Goal: Find specific page/section: Locate item on page

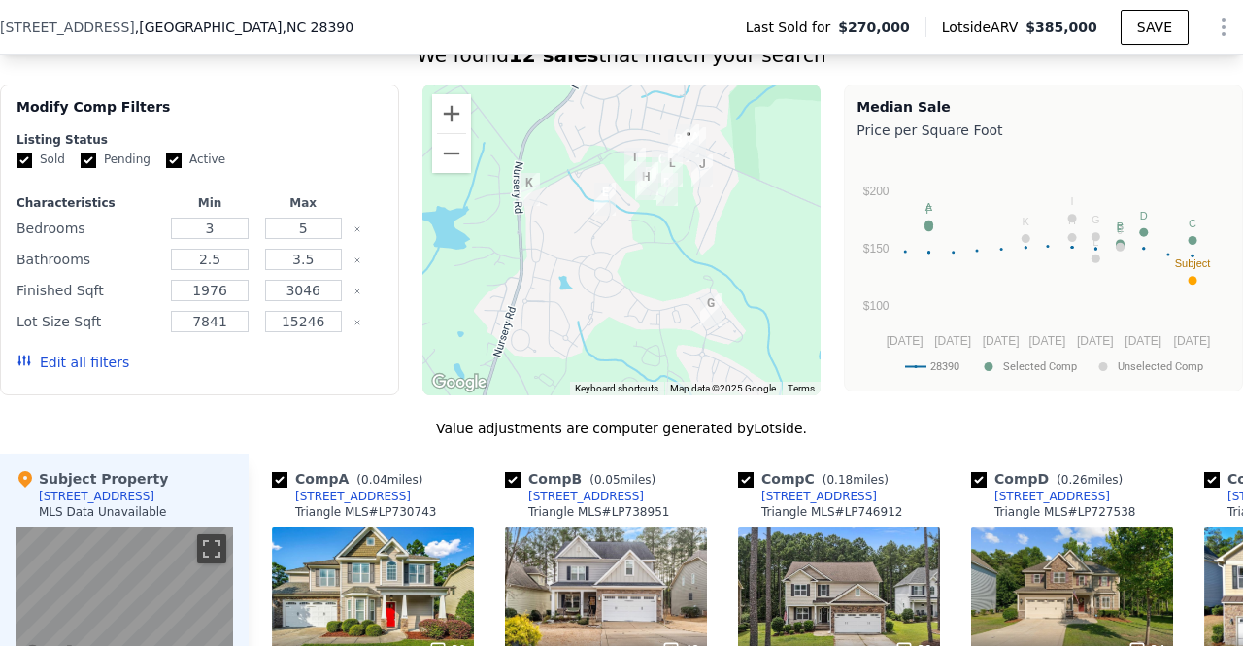
scroll to position [1580, 0]
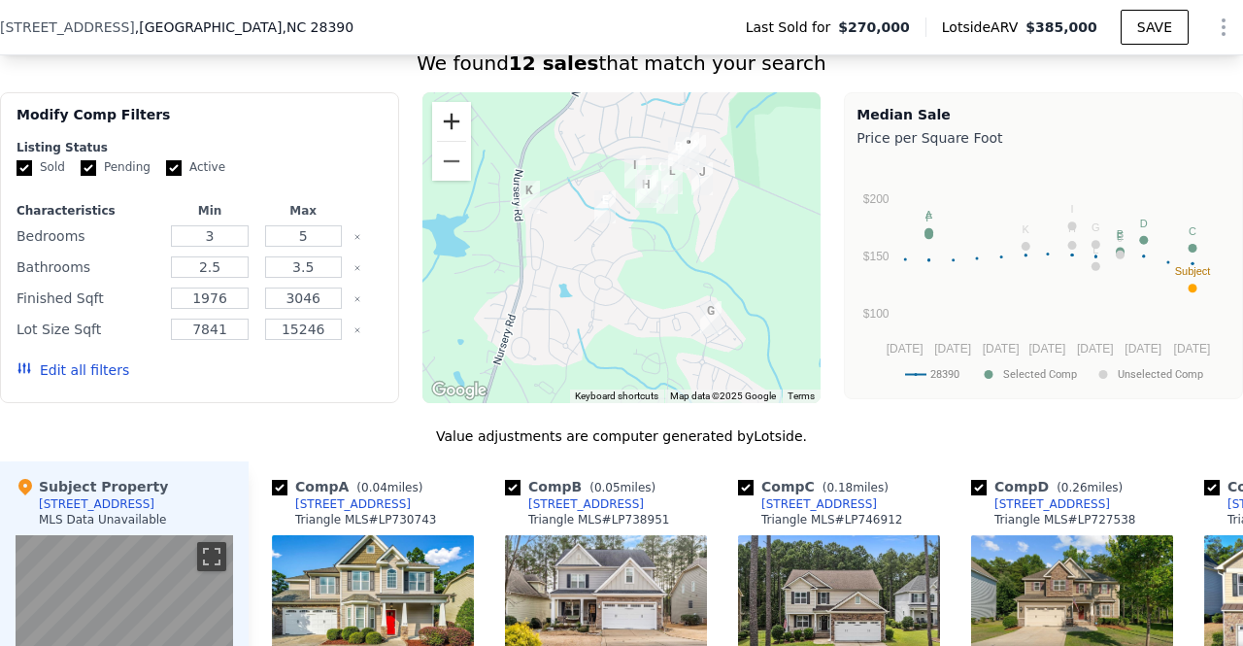
click at [451, 121] on button "Zoom in" at bounding box center [451, 121] width 39 height 39
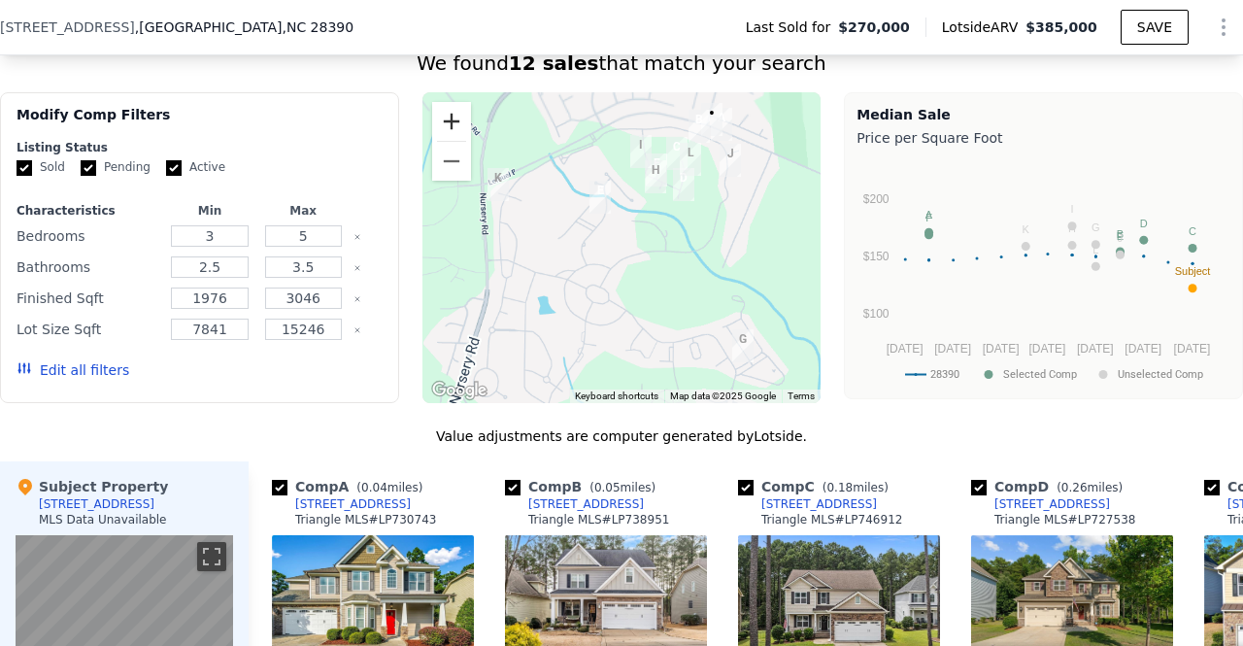
click at [451, 121] on button "Zoom in" at bounding box center [451, 121] width 39 height 39
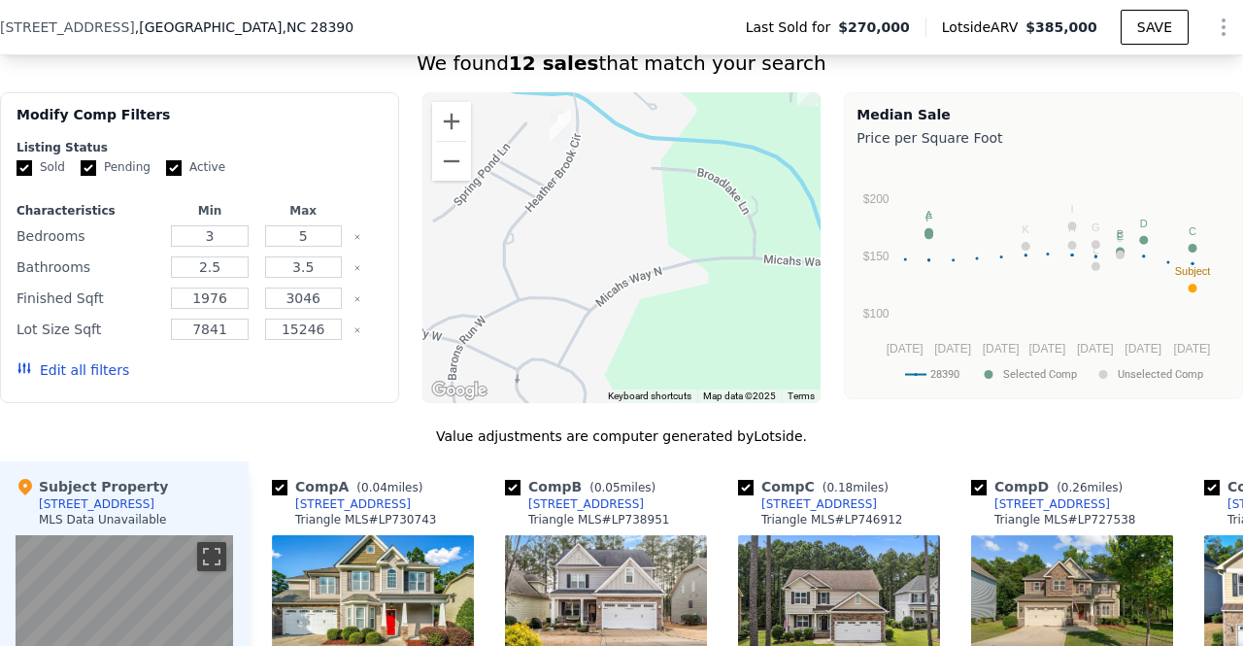
drag, startPoint x: 707, startPoint y: 228, endPoint x: 636, endPoint y: 386, distance: 172.6
click at [636, 386] on div at bounding box center [622, 247] width 399 height 311
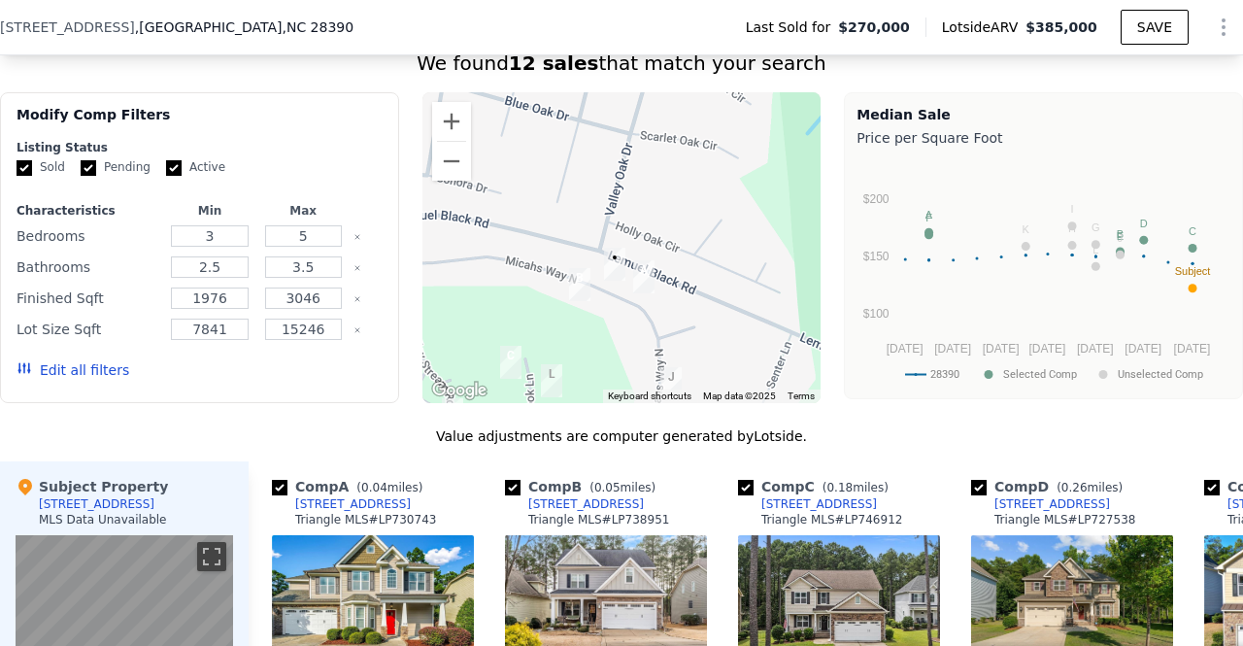
drag, startPoint x: 690, startPoint y: 367, endPoint x: 612, endPoint y: 246, distance: 144.2
click at [612, 165] on div at bounding box center [765, 165] width 399 height 0
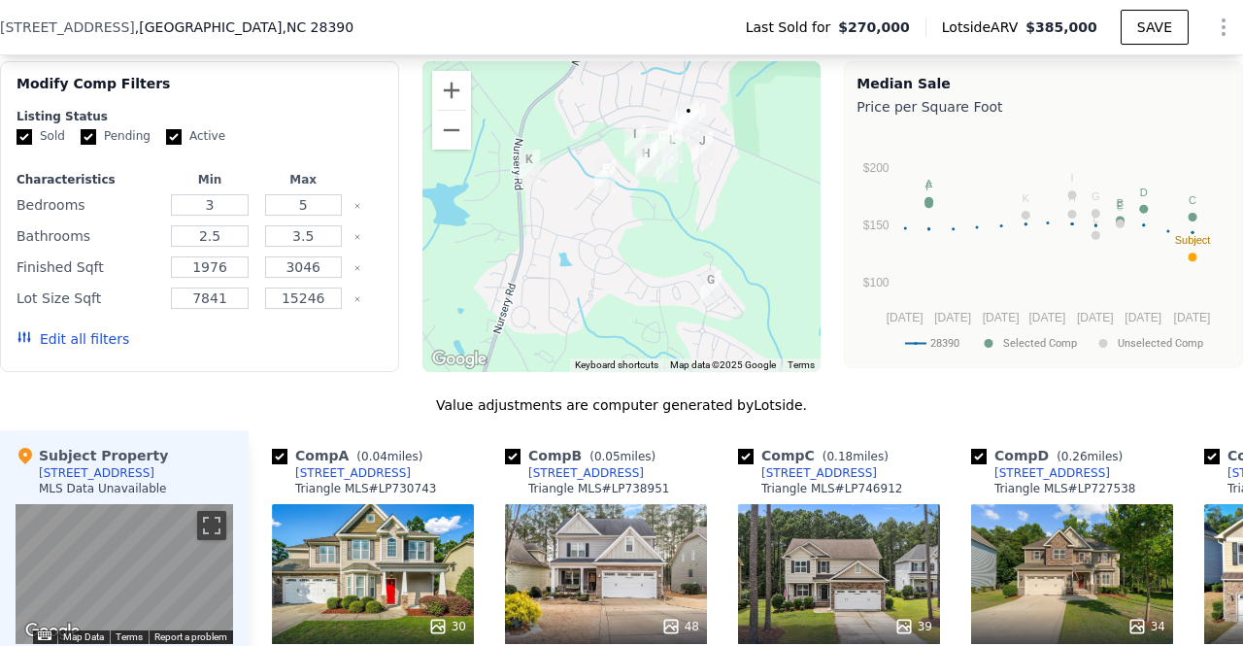
scroll to position [1595, 0]
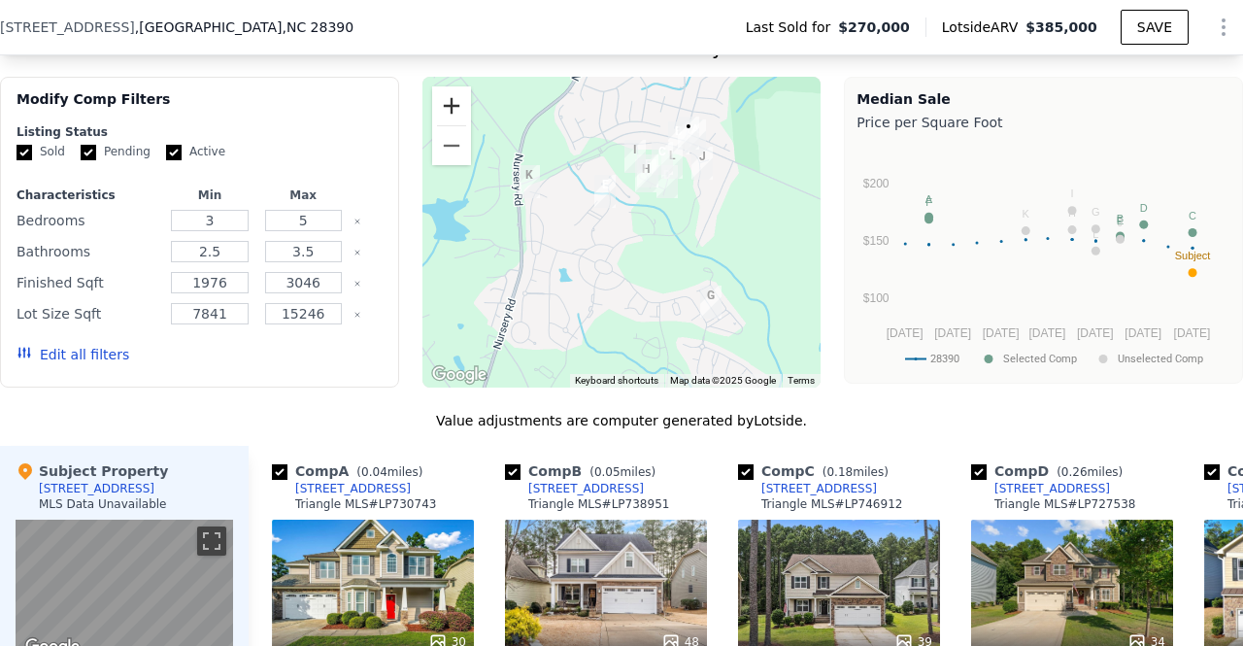
click at [447, 117] on button "Zoom in" at bounding box center [451, 105] width 39 height 39
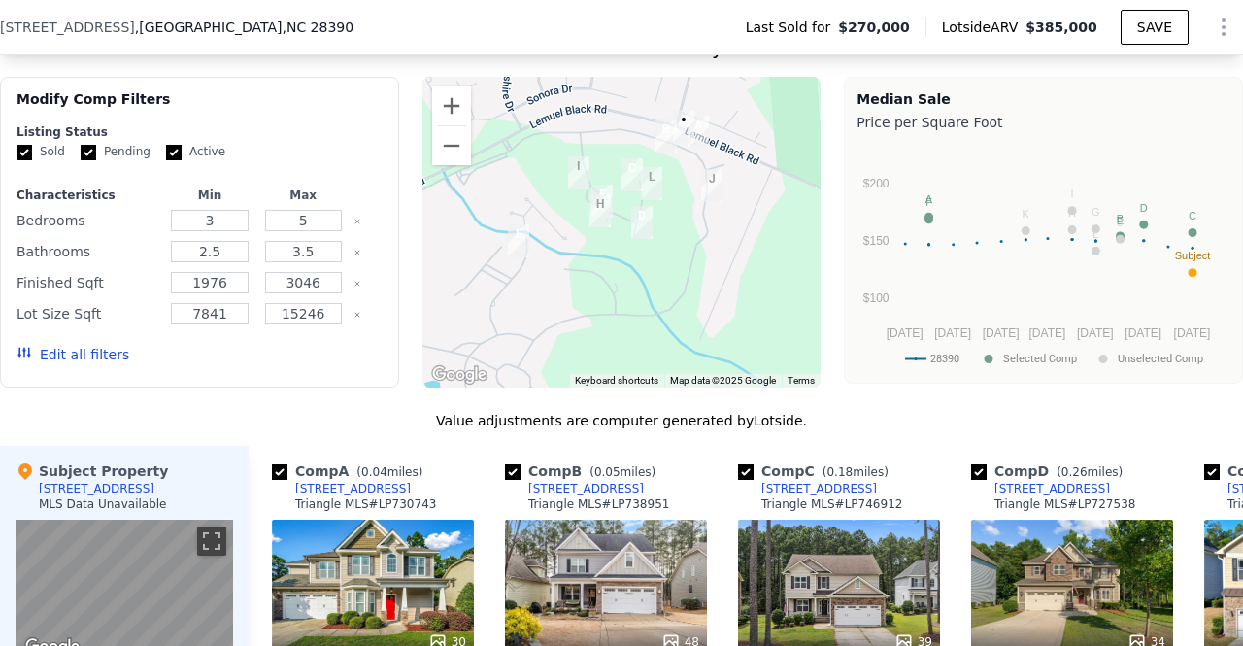
drag, startPoint x: 688, startPoint y: 219, endPoint x: 606, endPoint y: 314, distance: 125.4
click at [606, 314] on div at bounding box center [622, 232] width 399 height 311
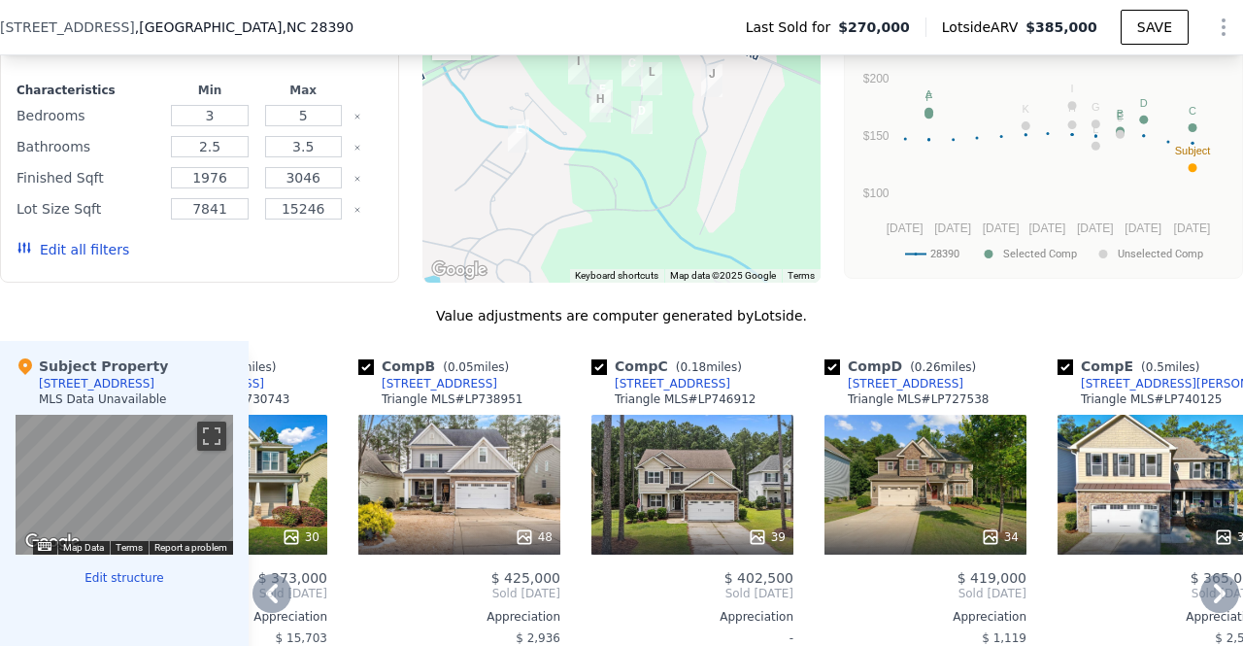
scroll to position [1708, 0]
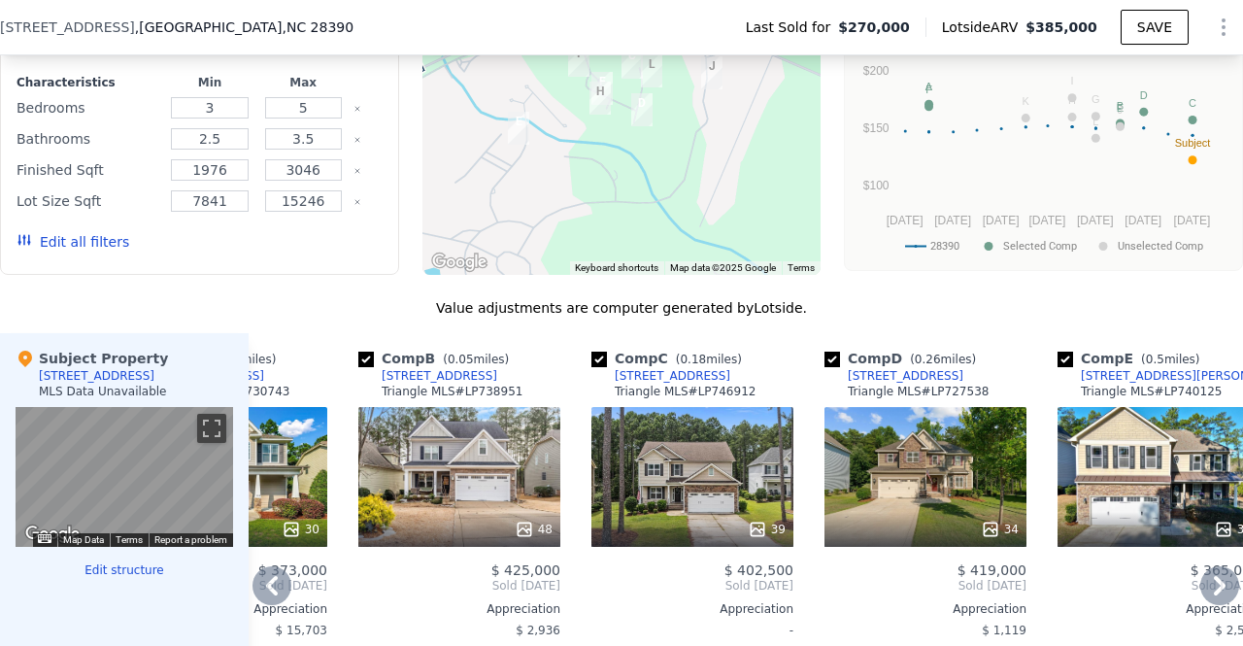
click at [481, 494] on div "48" at bounding box center [459, 477] width 202 height 140
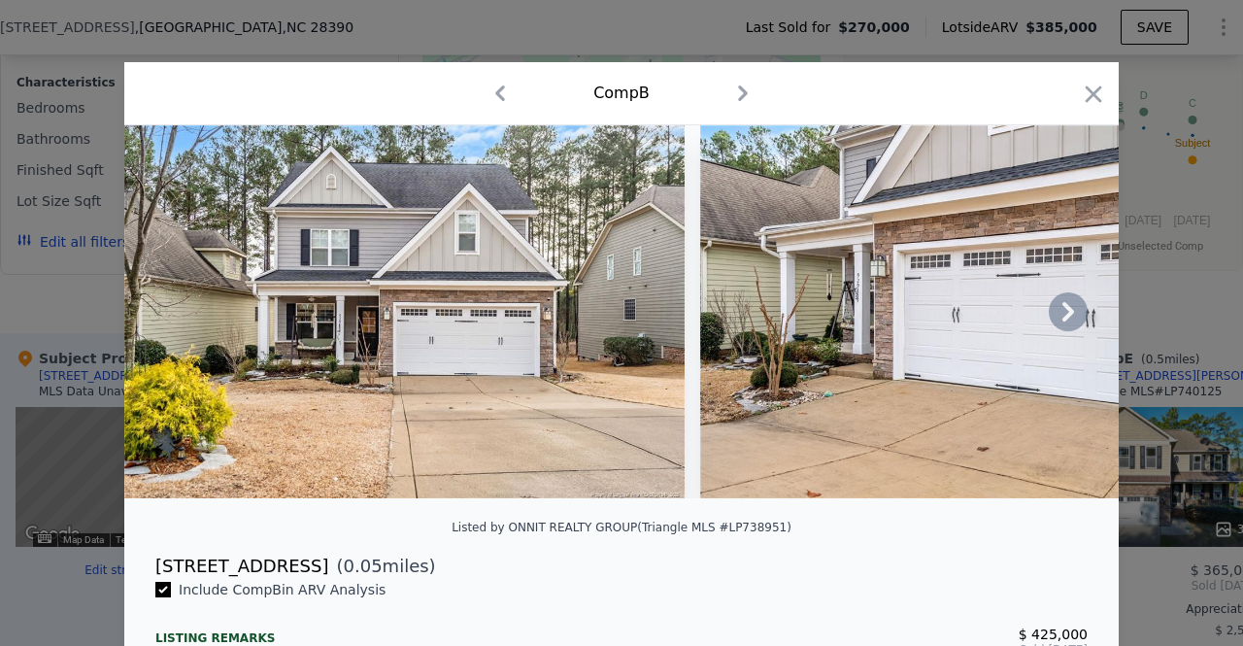
click at [427, 437] on img at bounding box center [404, 311] width 561 height 373
click at [1069, 314] on icon at bounding box center [1068, 311] width 39 height 39
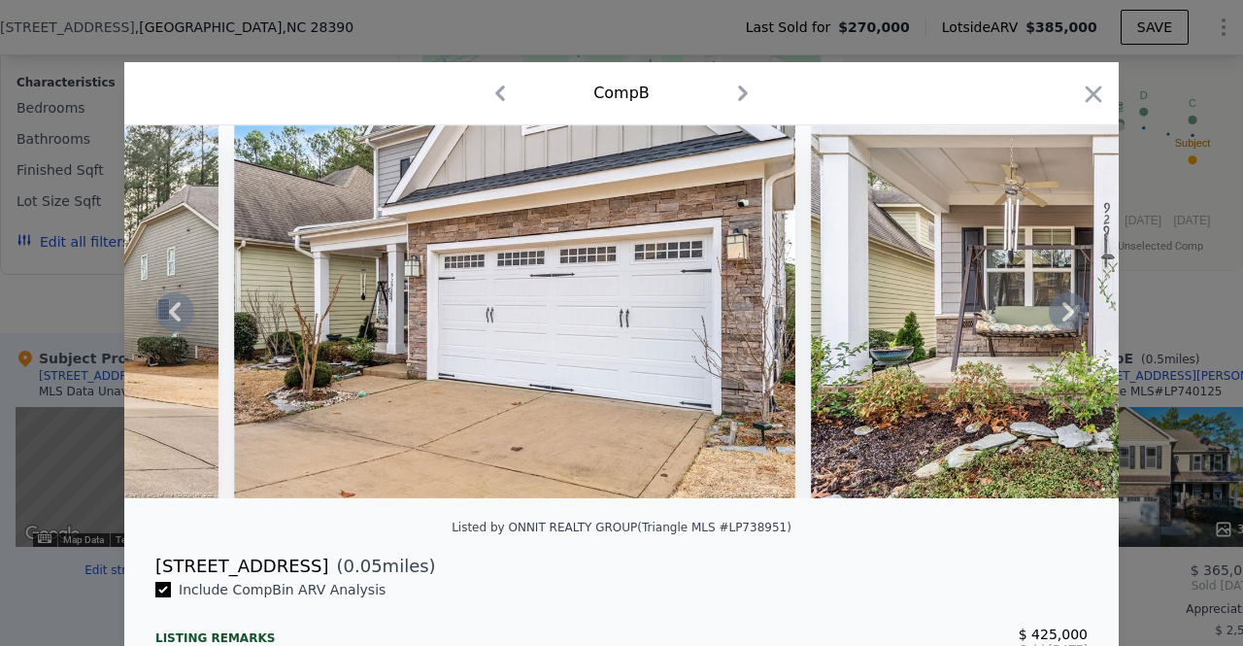
click at [1069, 314] on icon at bounding box center [1068, 311] width 39 height 39
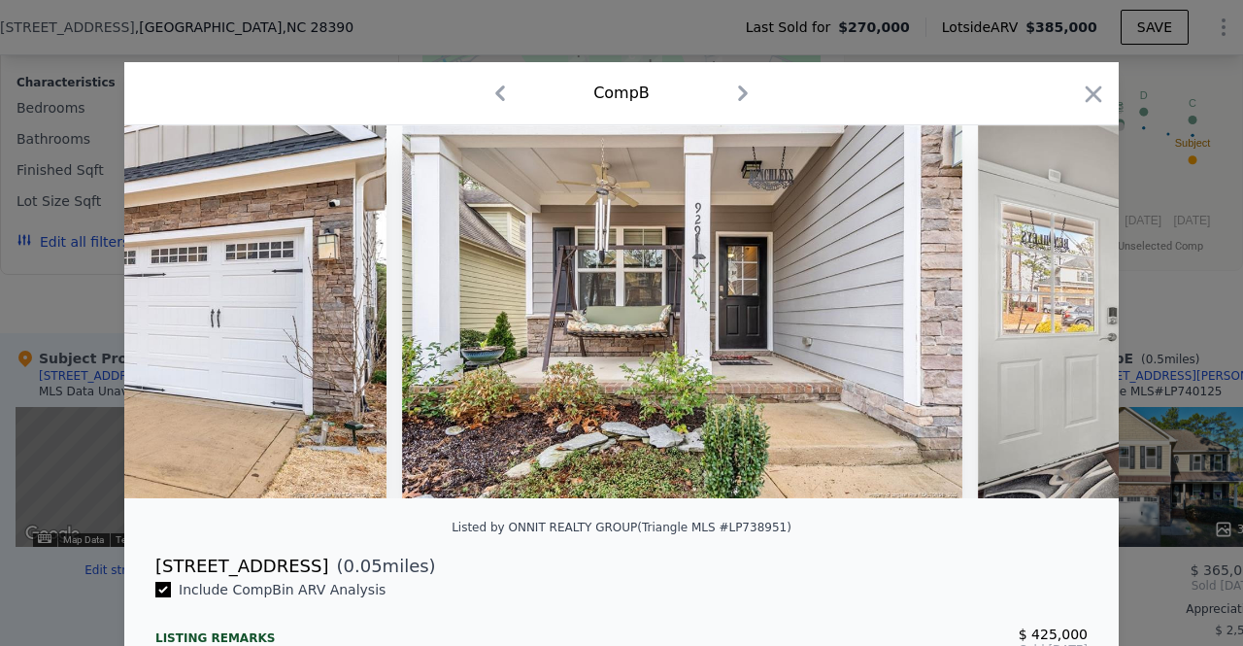
scroll to position [0, 933]
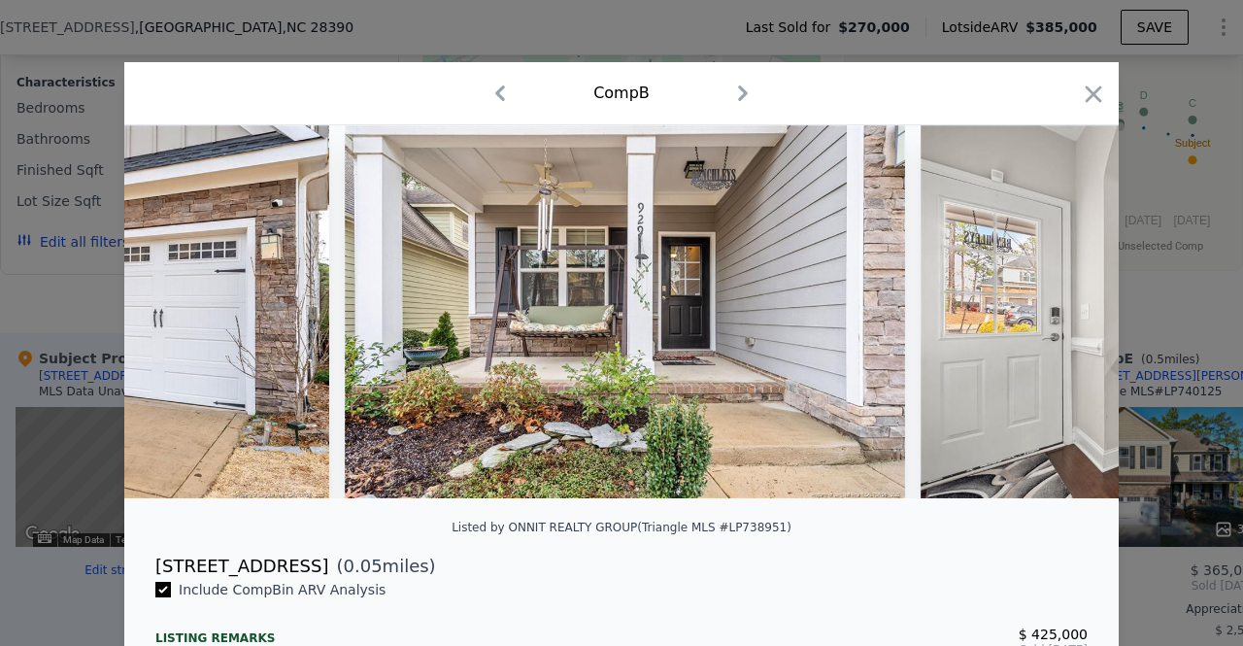
click at [1069, 314] on img at bounding box center [1201, 311] width 561 height 373
click at [1069, 314] on icon at bounding box center [1068, 311] width 39 height 39
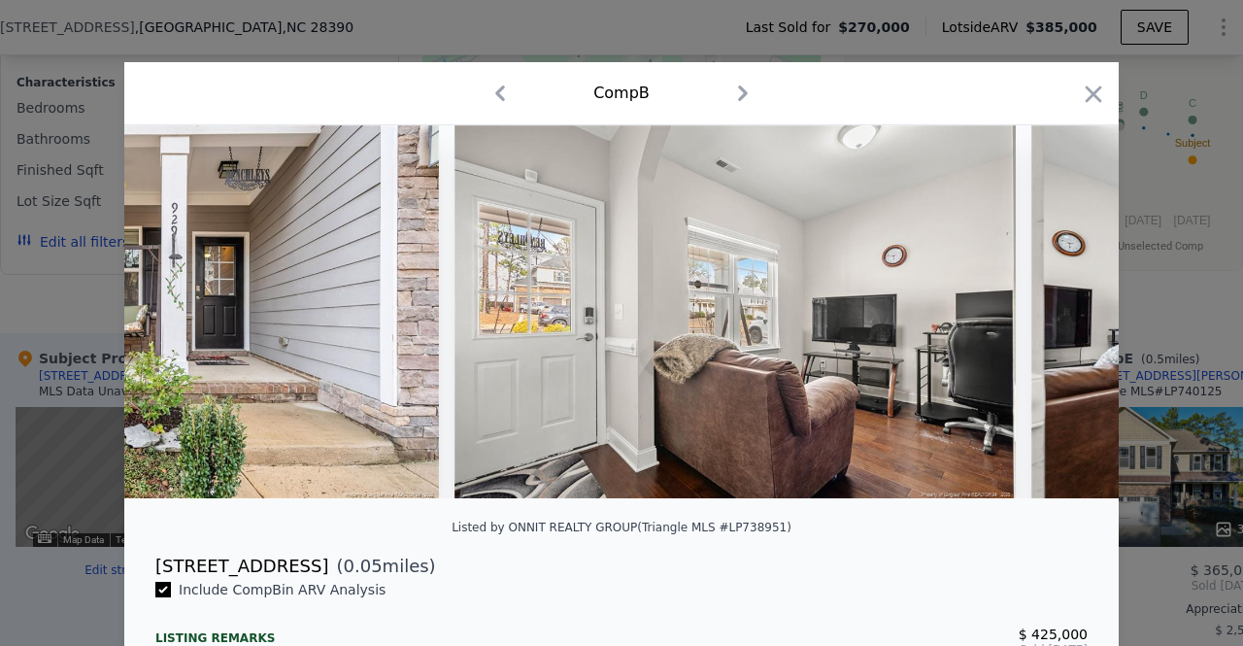
click at [1069, 314] on icon at bounding box center [1068, 311] width 39 height 39
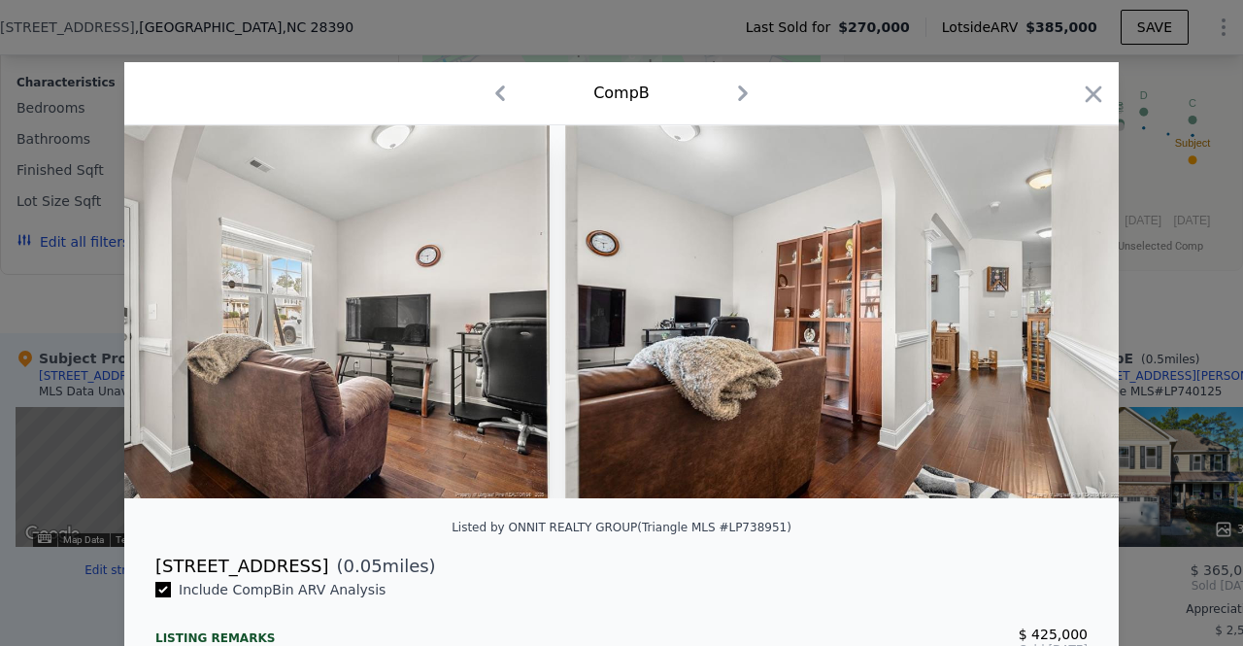
click at [1069, 314] on img at bounding box center [845, 311] width 561 height 373
click at [1069, 314] on icon at bounding box center [1068, 311] width 39 height 39
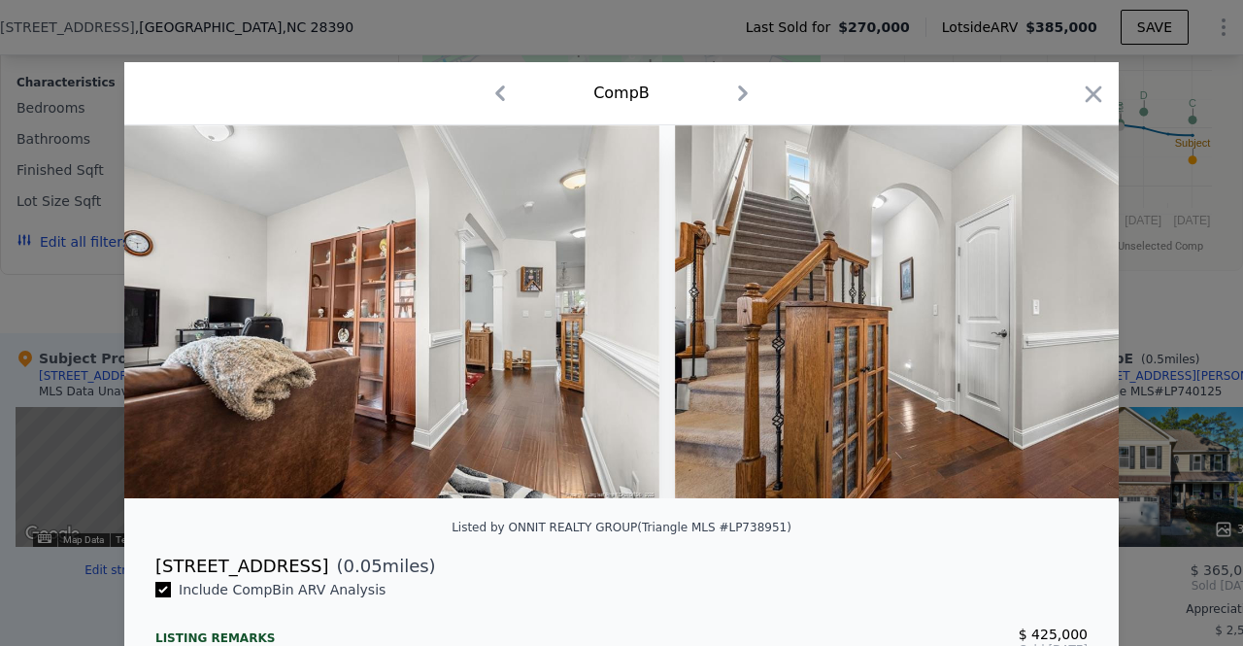
click at [1069, 314] on img at bounding box center [955, 311] width 561 height 373
click at [1069, 314] on icon at bounding box center [1068, 311] width 39 height 39
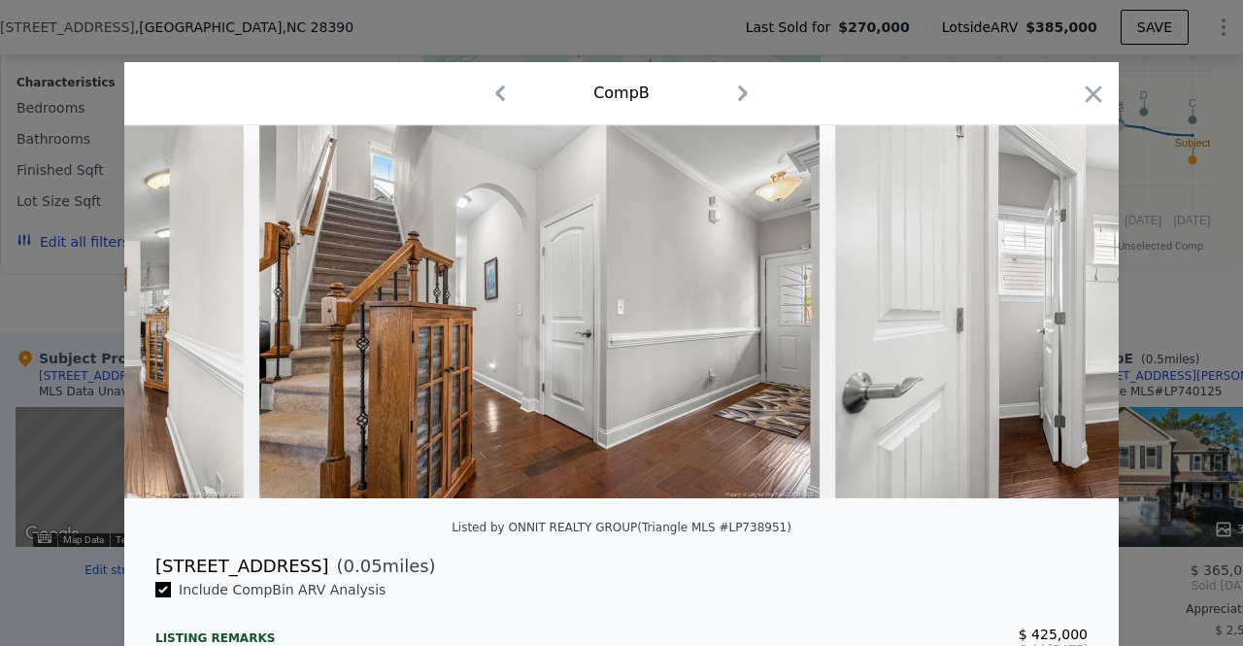
scroll to position [0, 2798]
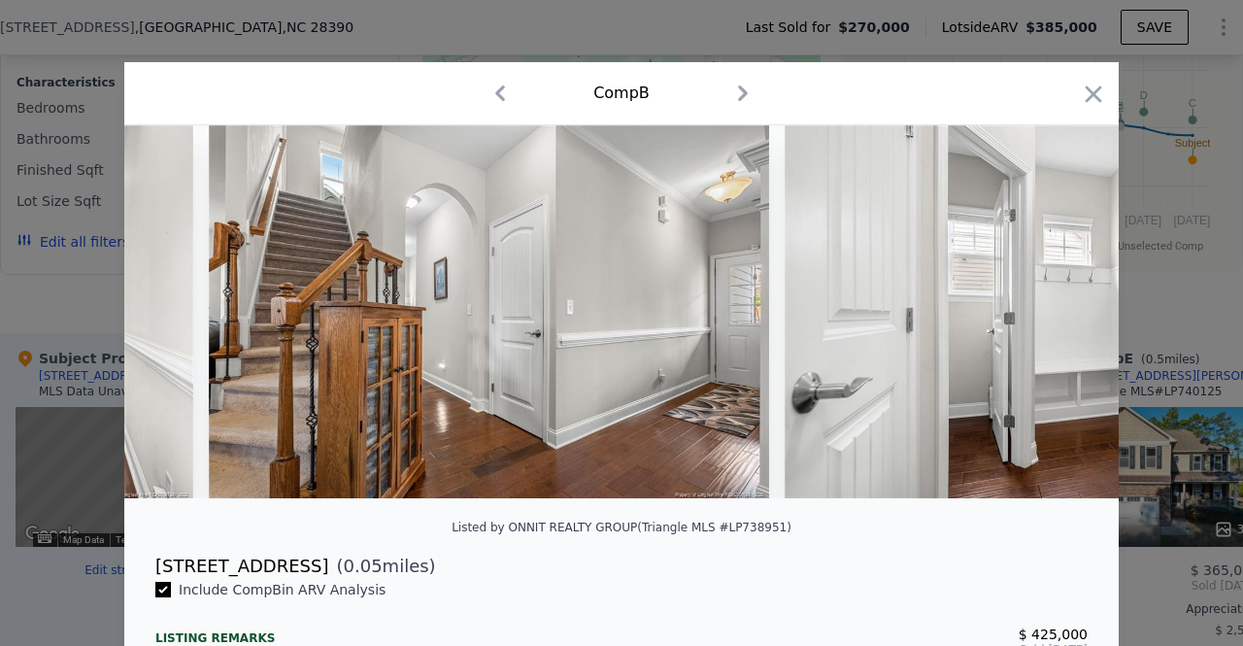
click at [1069, 314] on img at bounding box center [1065, 311] width 561 height 373
click at [1069, 314] on div at bounding box center [621, 311] width 995 height 373
click at [1069, 314] on icon at bounding box center [1068, 311] width 39 height 39
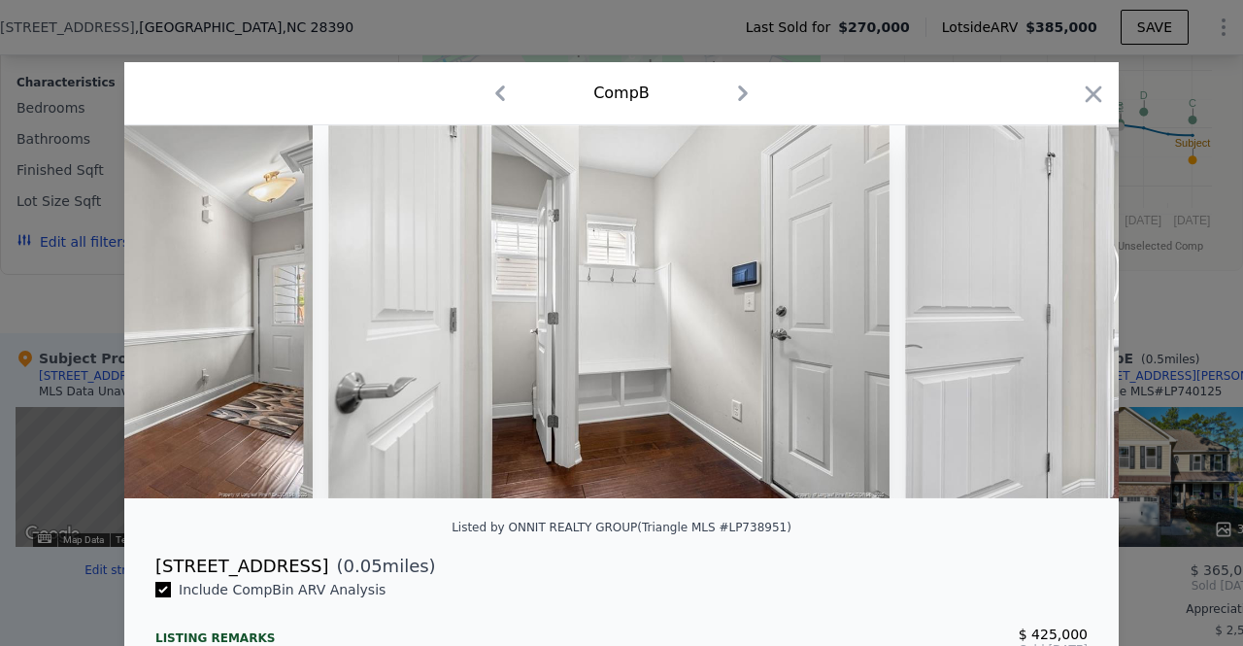
scroll to position [0, 3264]
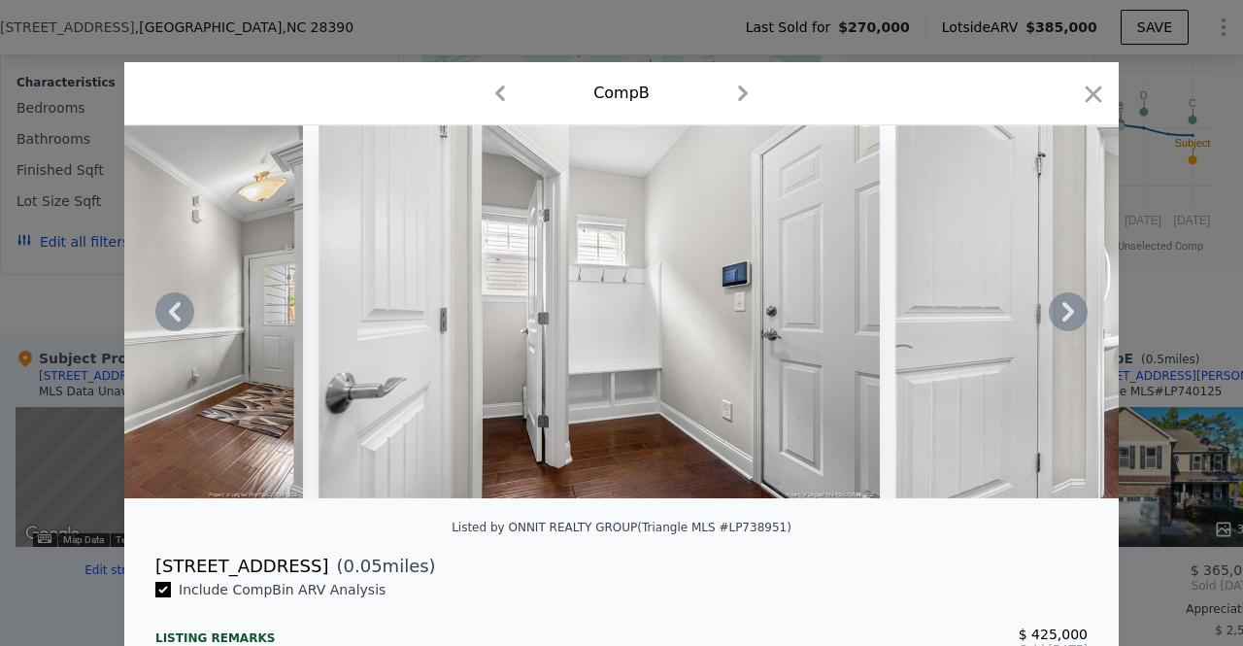
click at [1053, 316] on icon at bounding box center [1068, 311] width 39 height 39
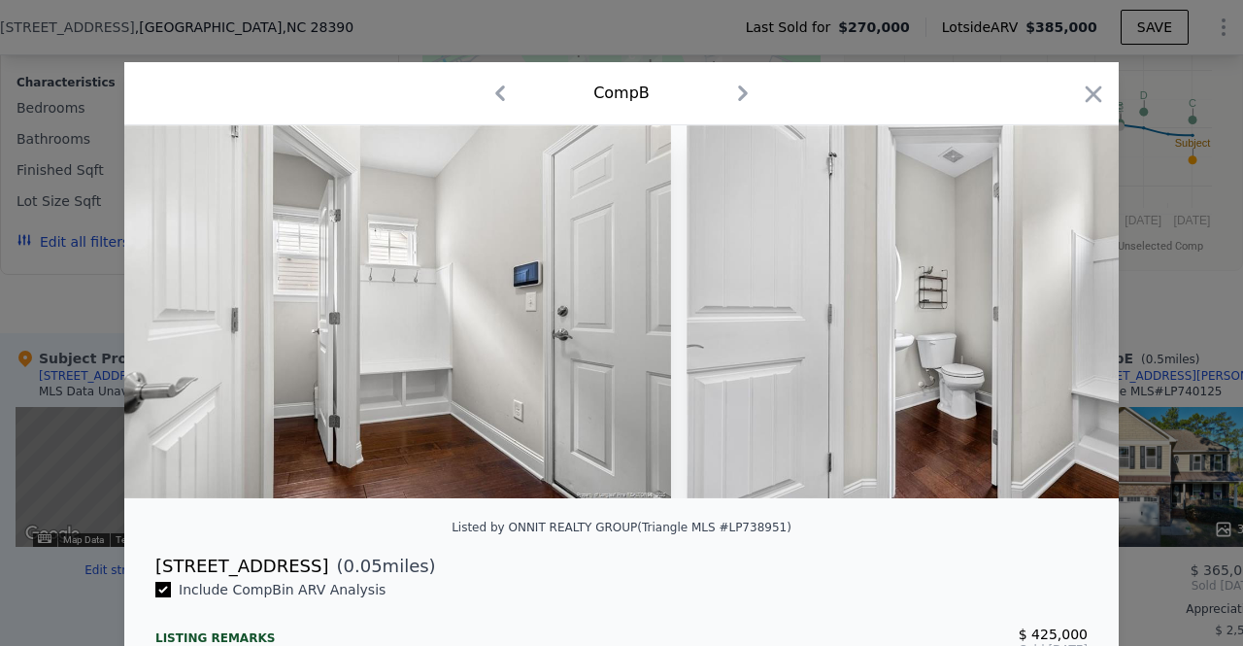
click at [1053, 316] on div at bounding box center [621, 311] width 995 height 373
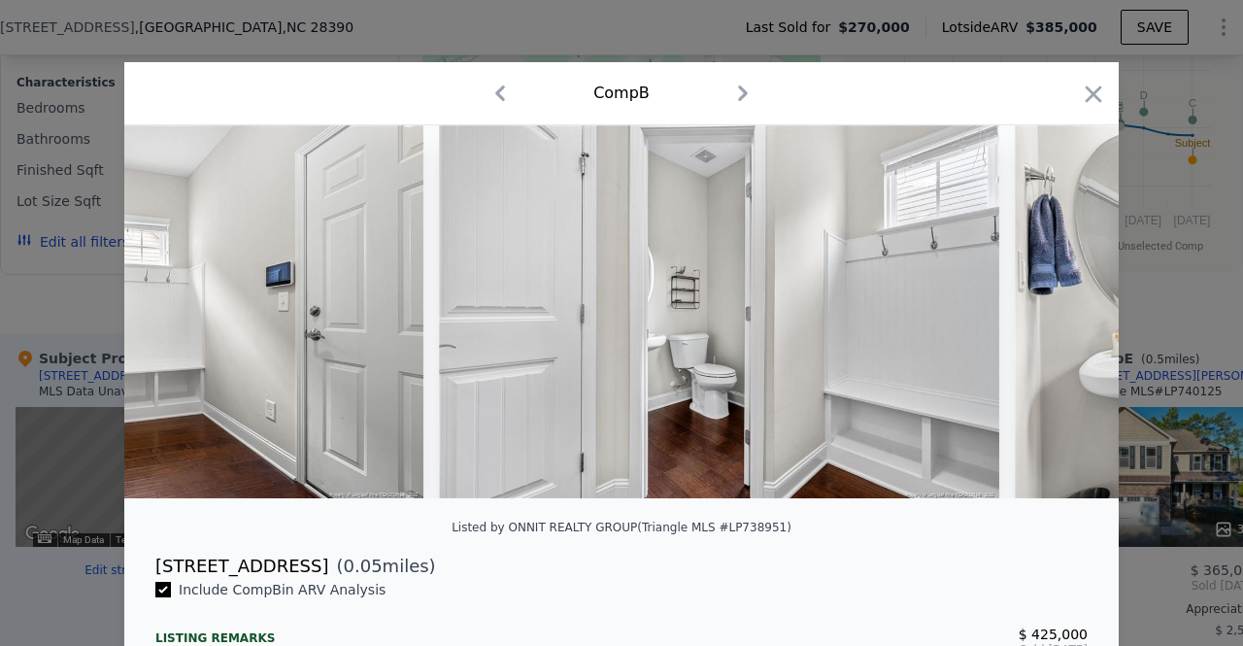
scroll to position [0, 3730]
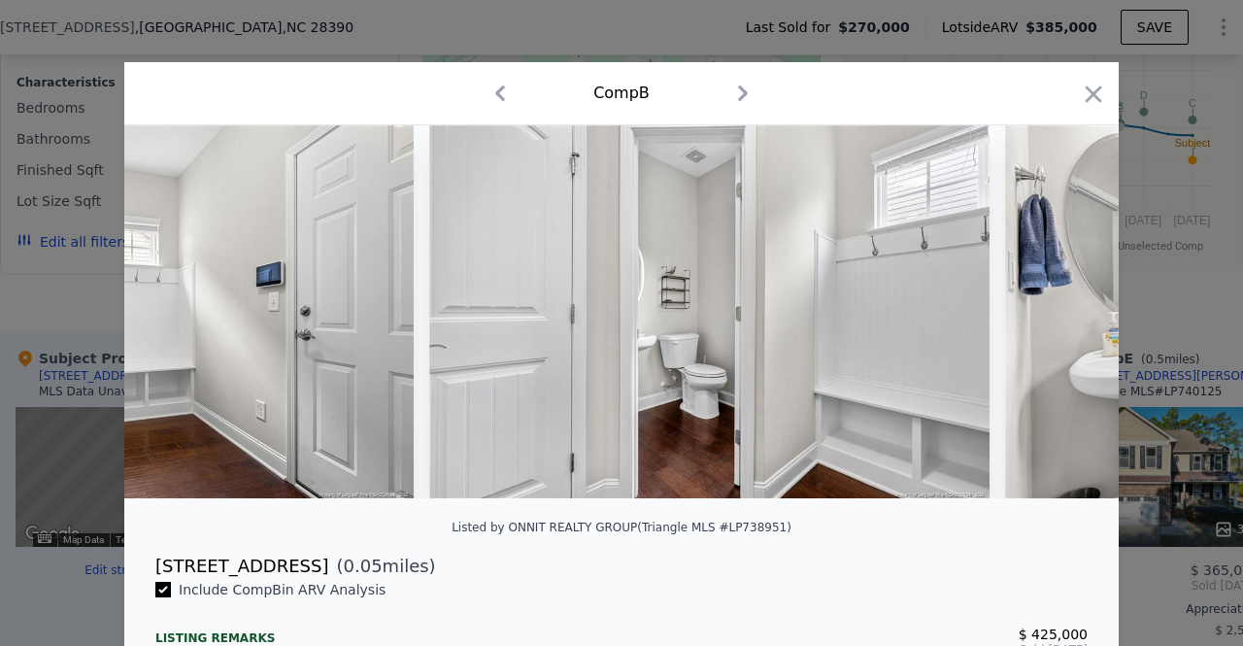
click at [1053, 316] on icon at bounding box center [1068, 311] width 39 height 39
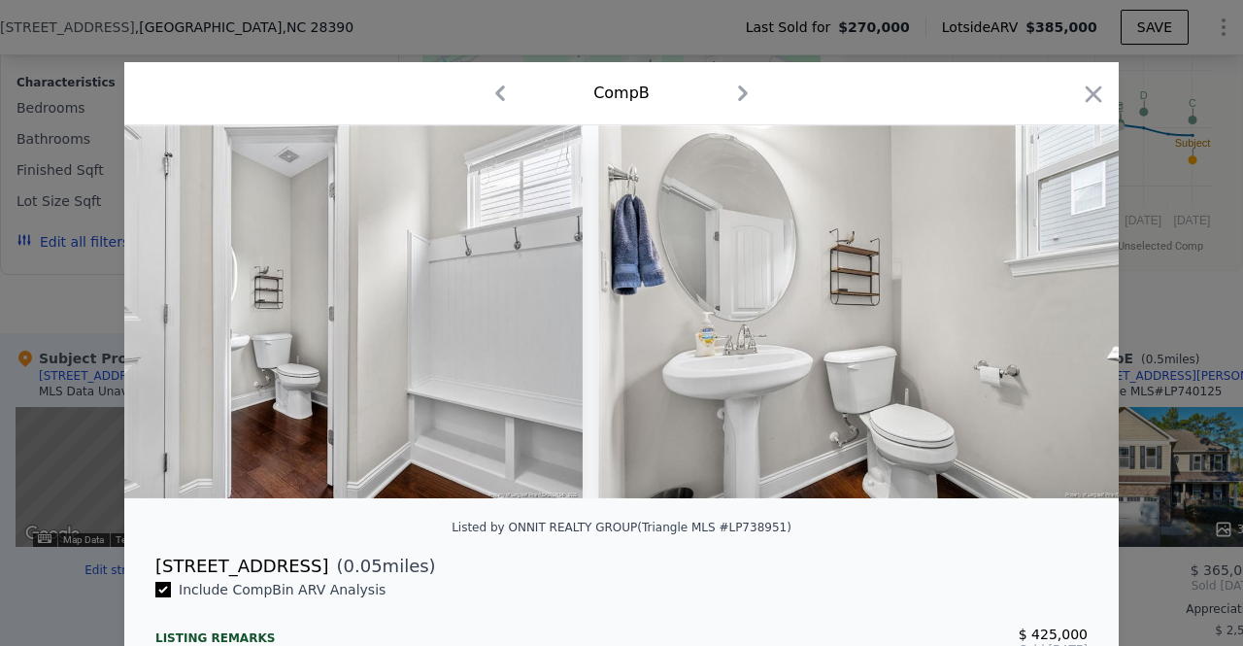
scroll to position [0, 4197]
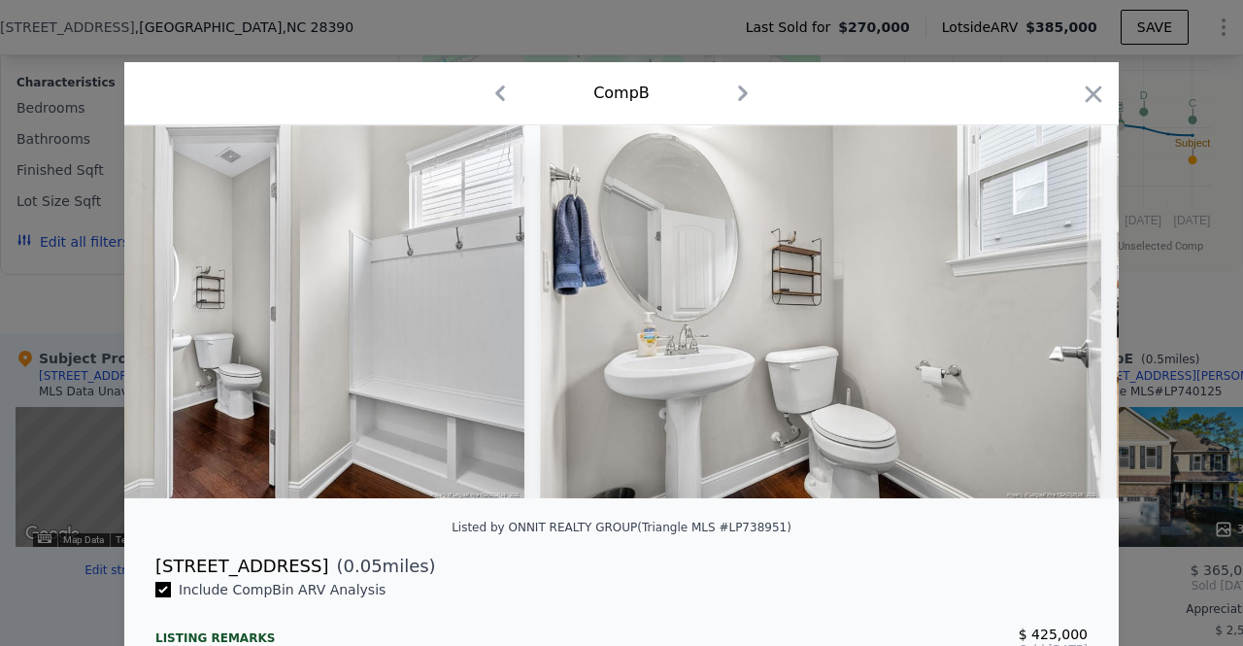
click at [1053, 316] on img at bounding box center [820, 311] width 561 height 373
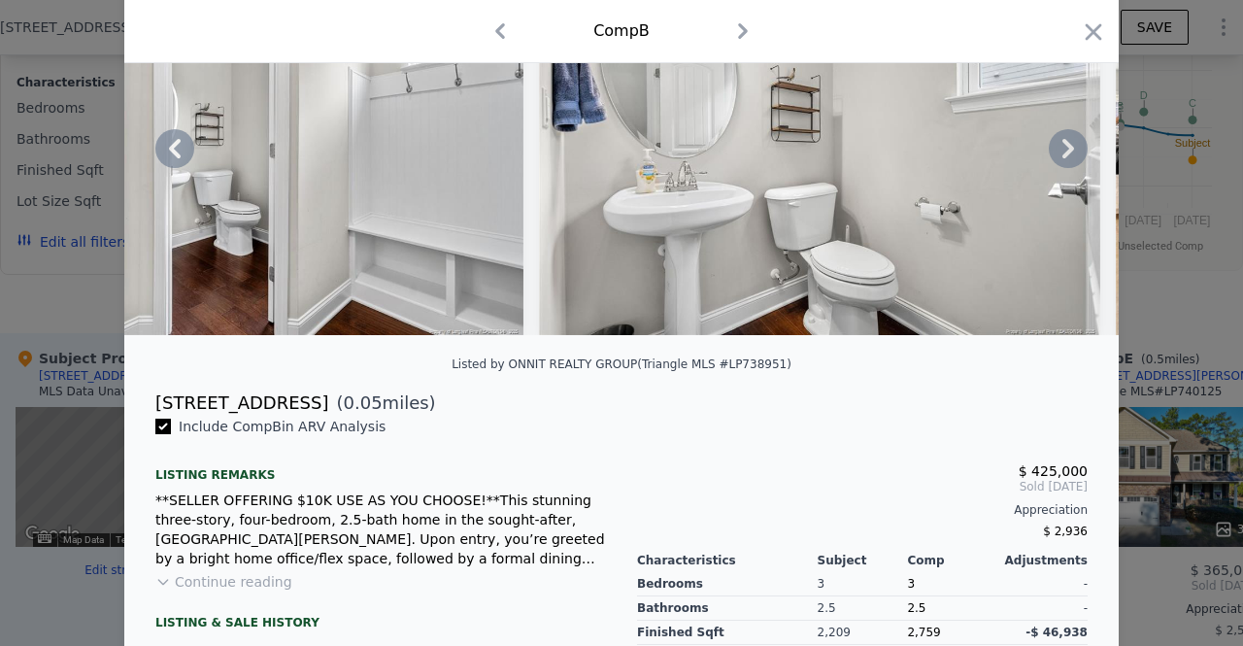
scroll to position [0, 0]
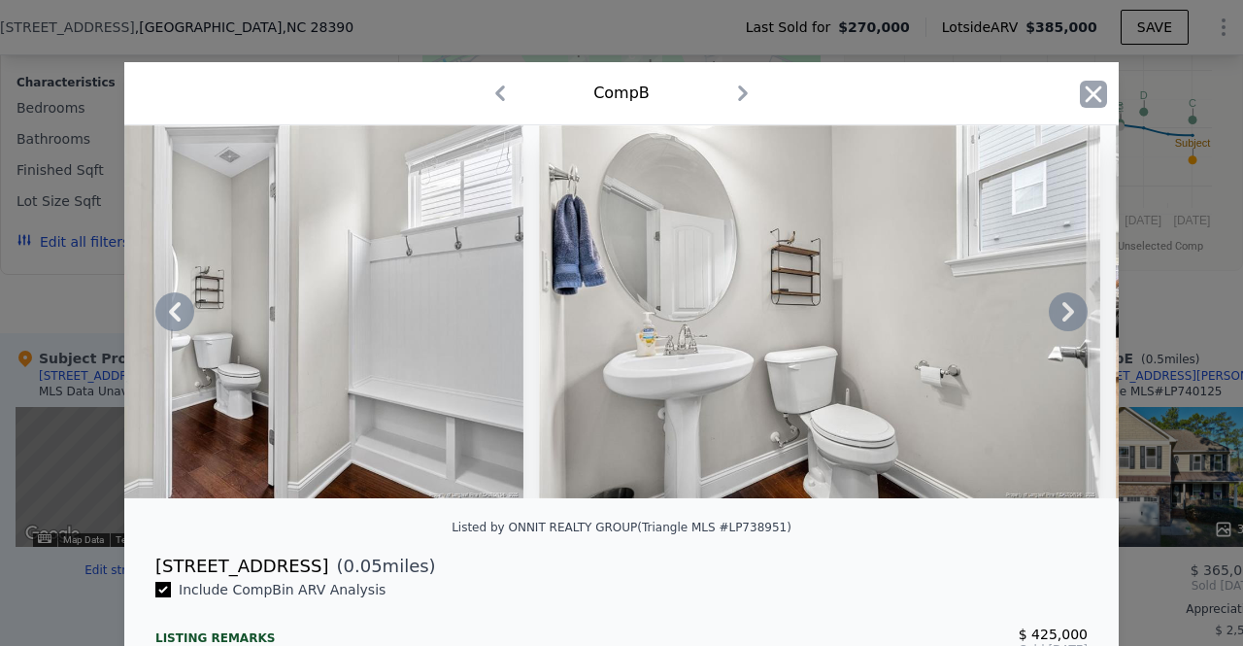
click at [1090, 89] on icon "button" at bounding box center [1094, 93] width 17 height 17
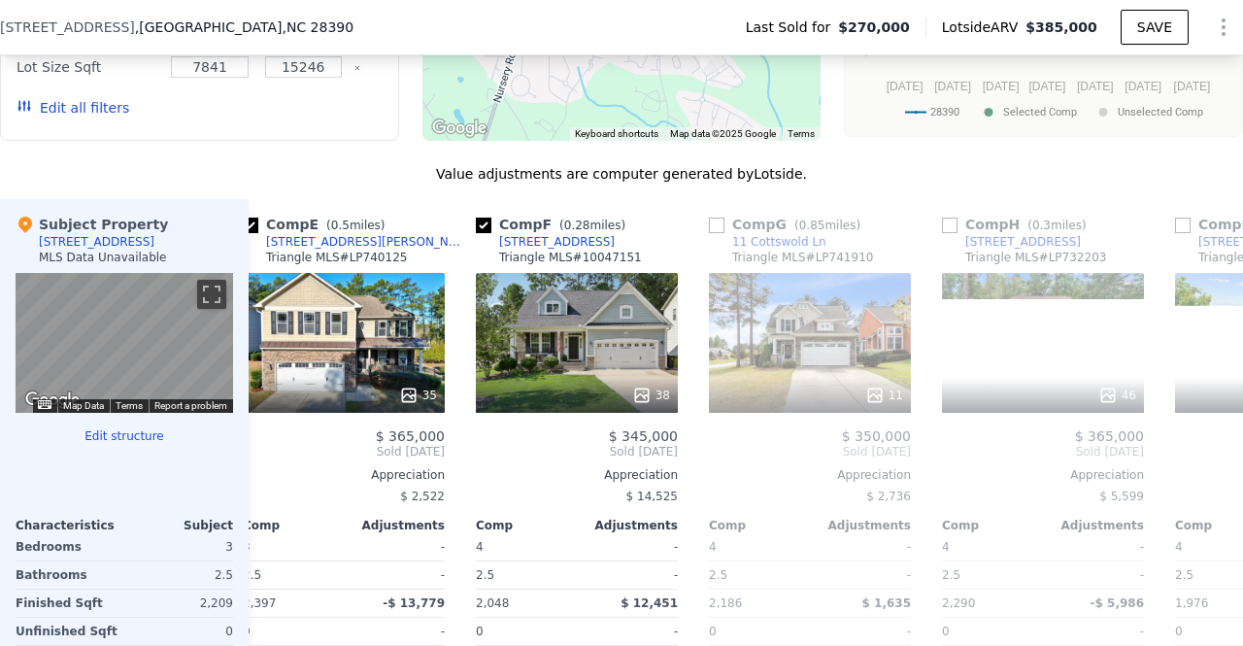
scroll to position [0, 964]
